Goal: Navigation & Orientation: Find specific page/section

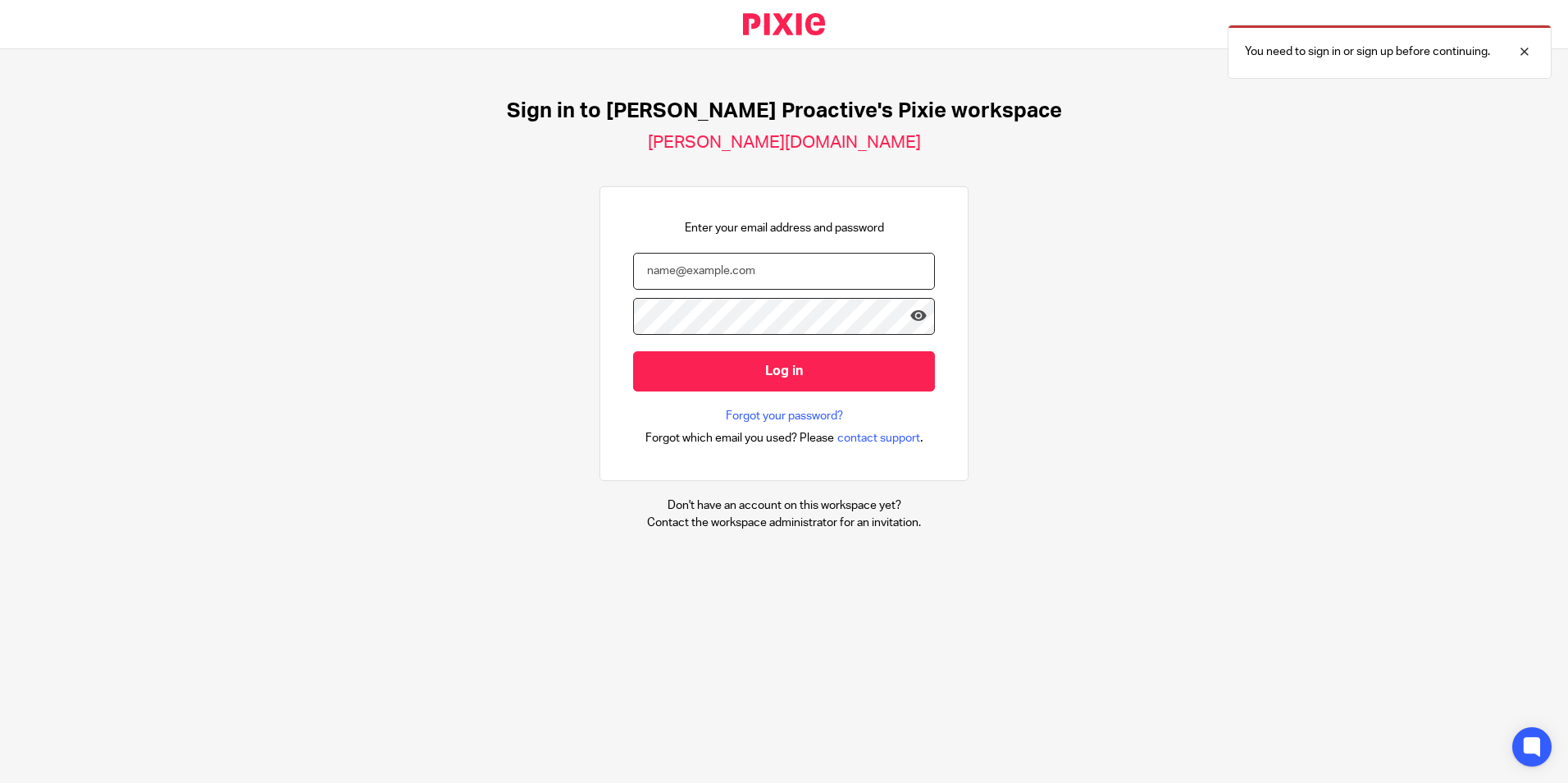
click at [743, 267] on input "email" at bounding box center [784, 271] width 302 height 37
type input "[EMAIL_ADDRESS][DOMAIN_NAME]"
click at [633, 351] on input "Log in" at bounding box center [784, 371] width 302 height 41
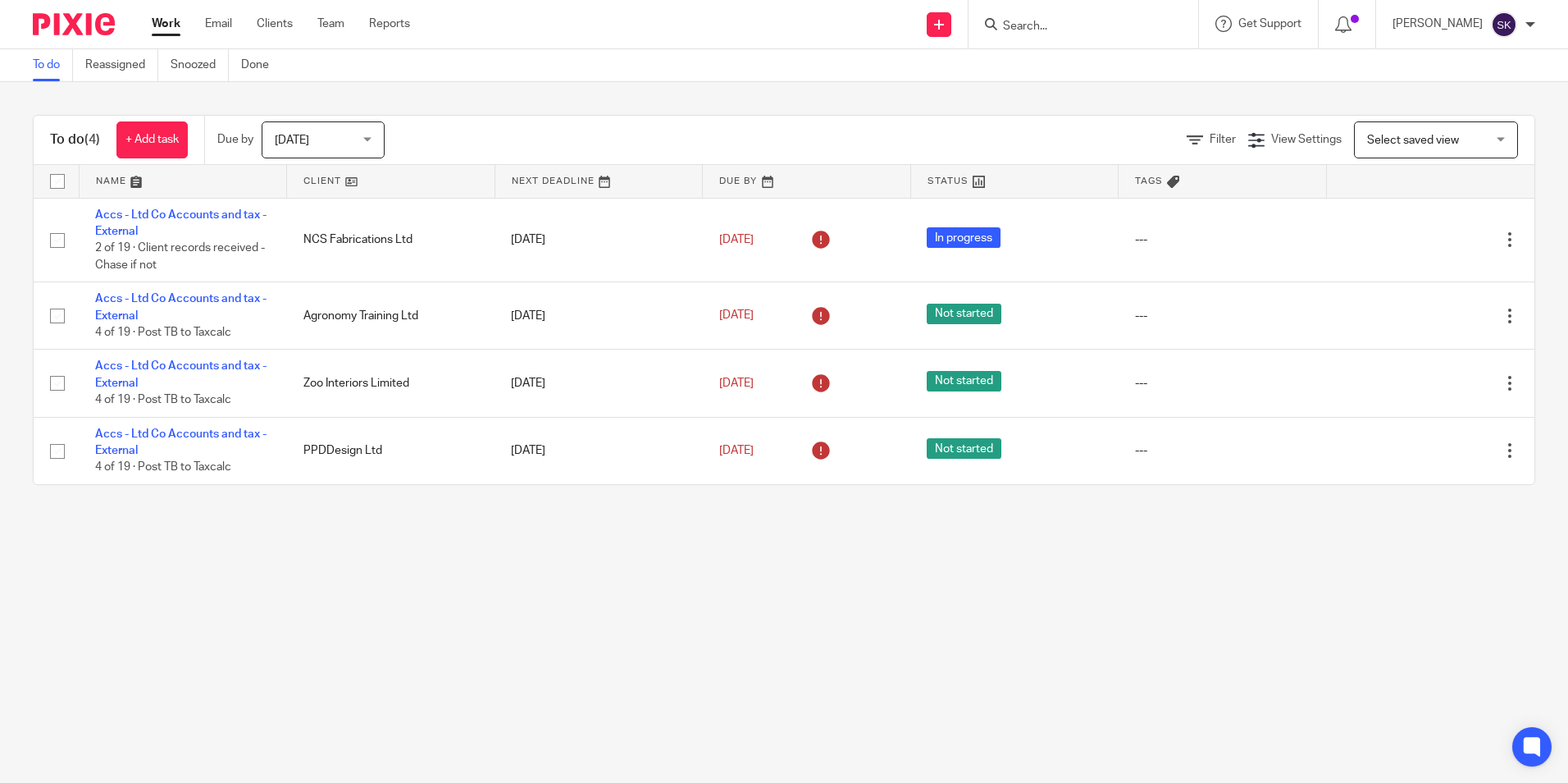
click at [356, 22] on ul "Work Email Clients Team Reports" at bounding box center [293, 23] width 283 height 16
click at [338, 23] on link "Team" at bounding box center [331, 23] width 27 height 16
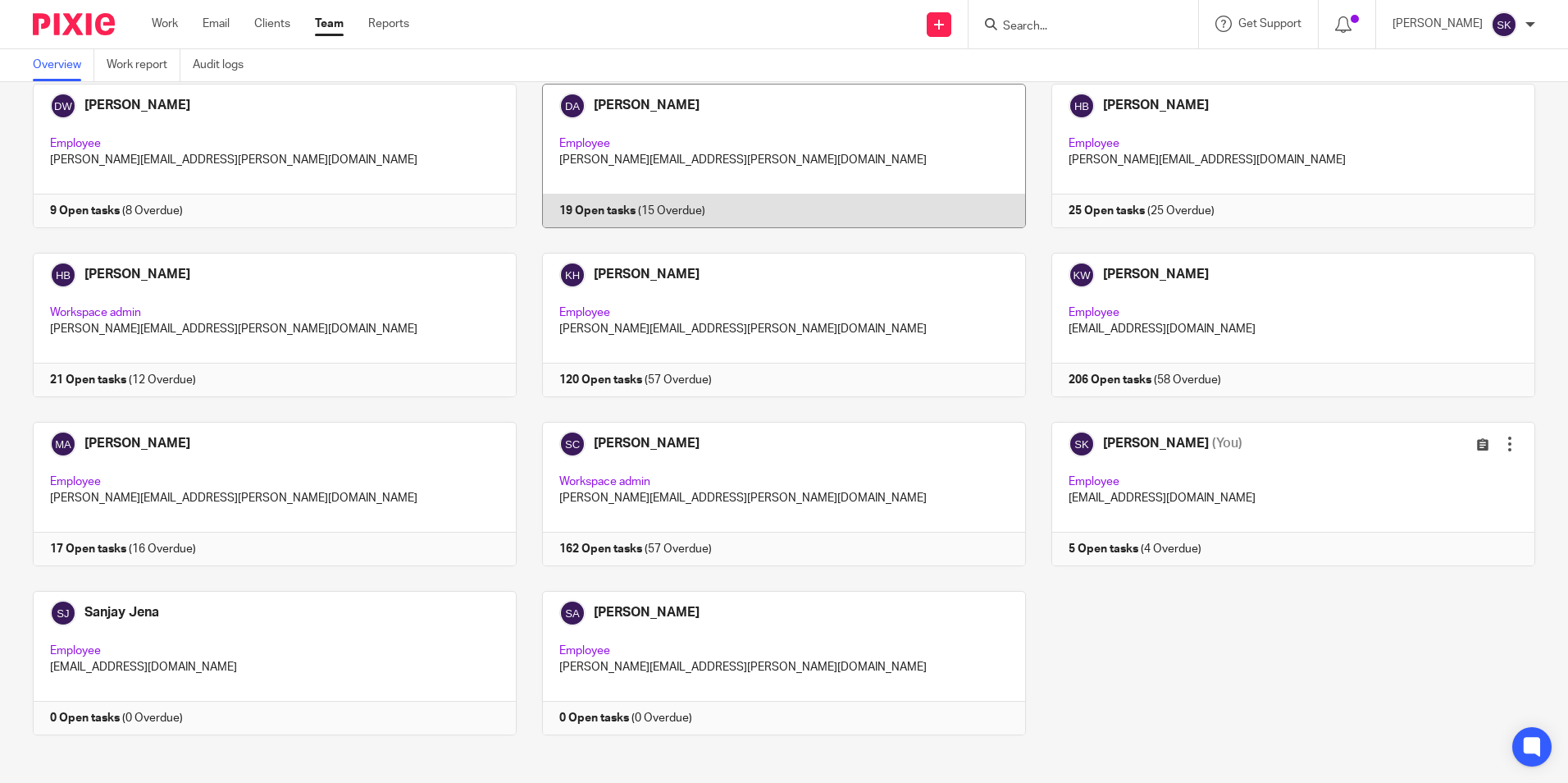
scroll to position [271, 0]
